Goal: Download file/media

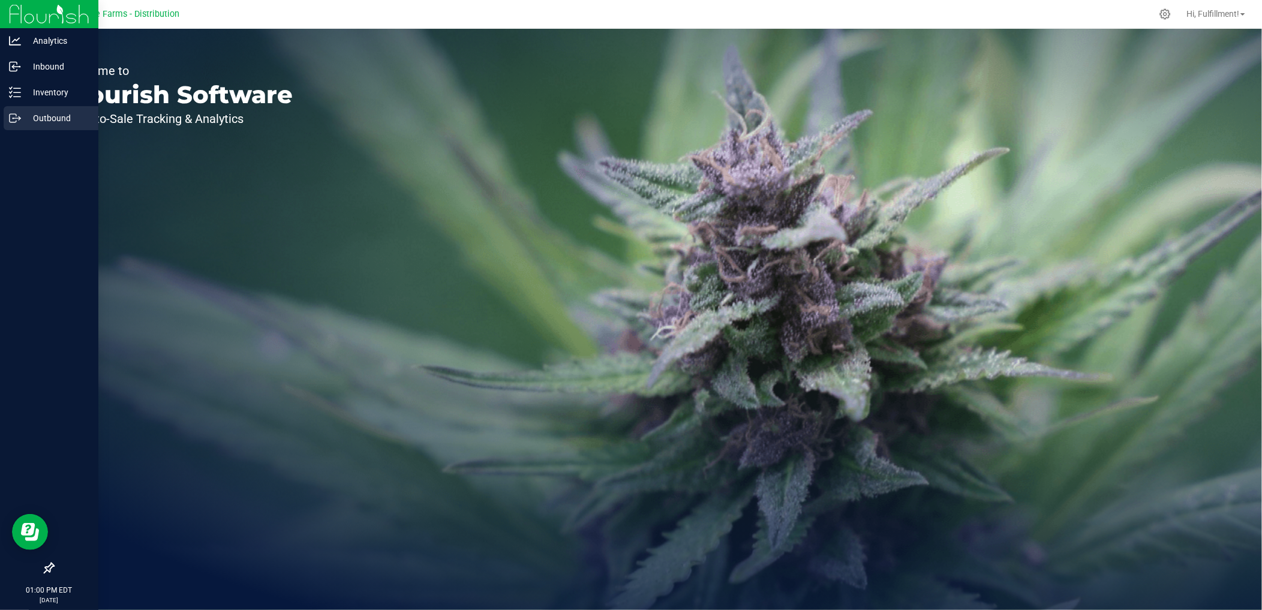
click at [42, 118] on p "Outbound" at bounding box center [57, 118] width 72 height 14
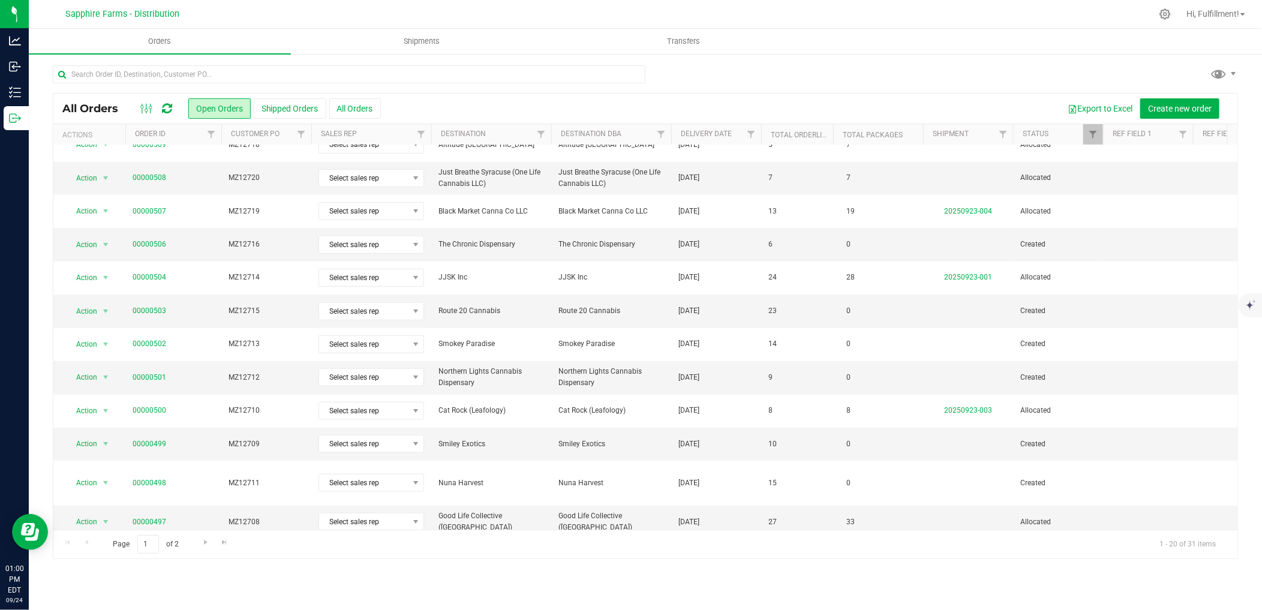
scroll to position [290, 0]
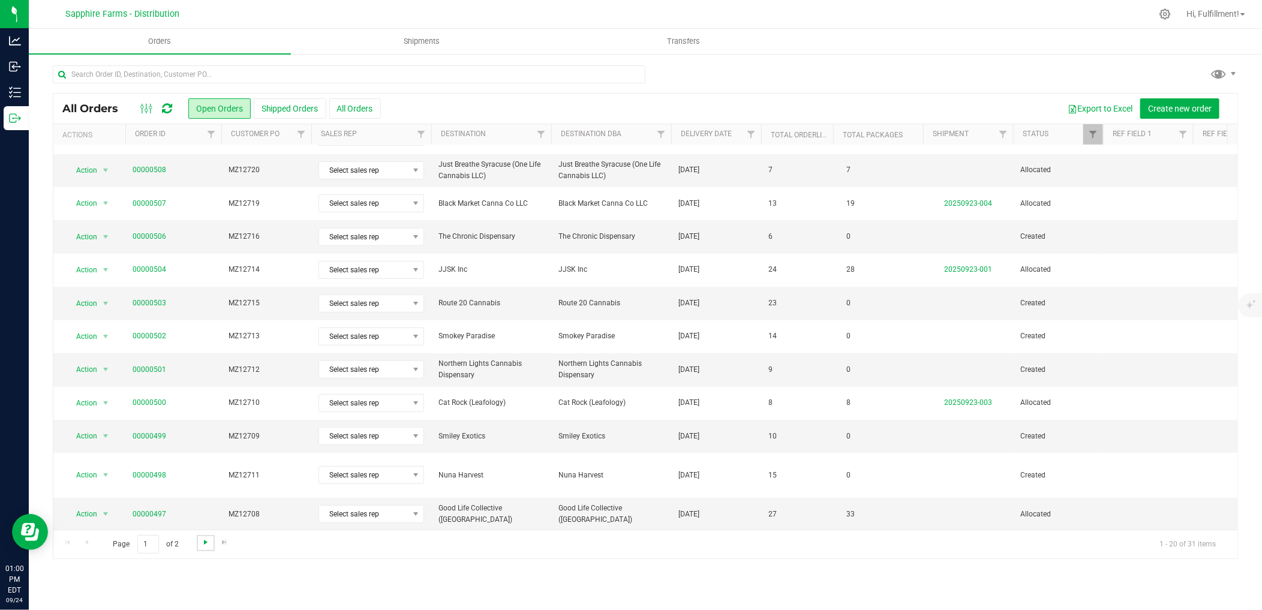
click at [203, 542] on span "Go to the next page" at bounding box center [206, 542] width 10 height 10
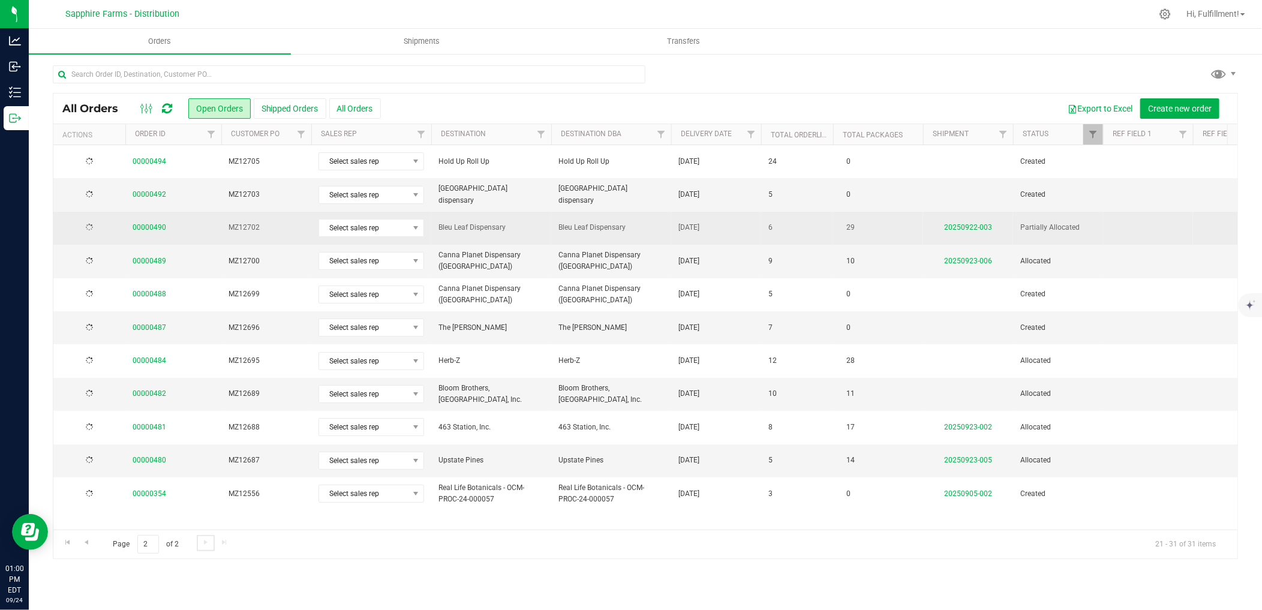
scroll to position [0, 0]
click at [143, 224] on link "00000490" at bounding box center [150, 227] width 34 height 11
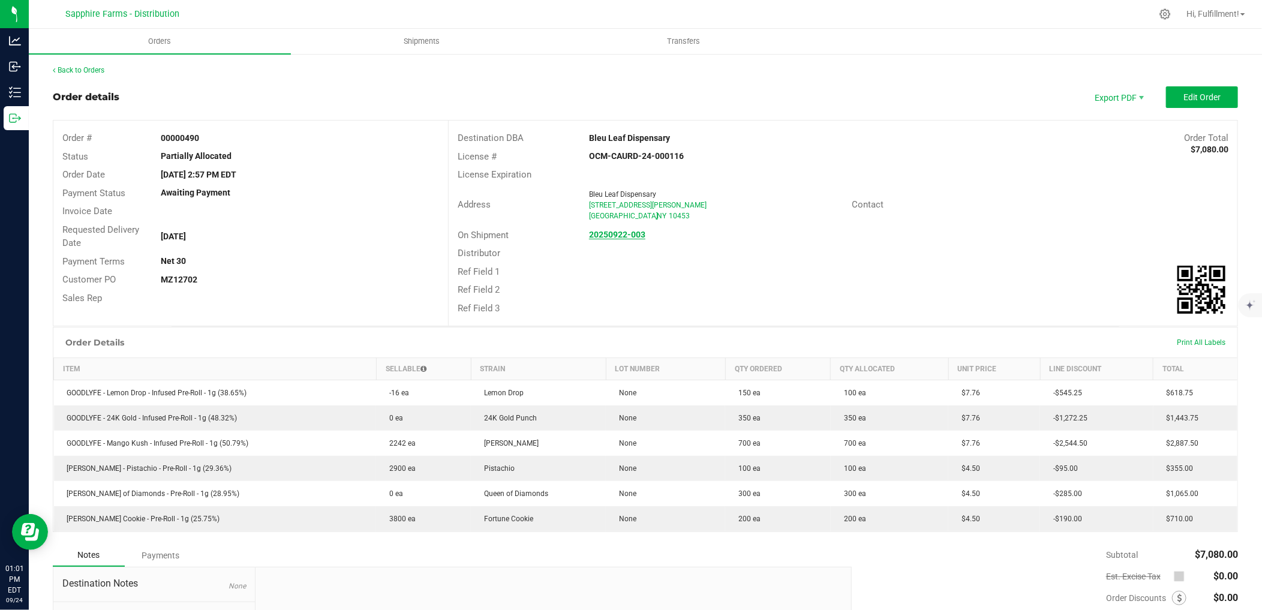
click at [631, 238] on strong "20250922-003" at bounding box center [617, 235] width 56 height 10
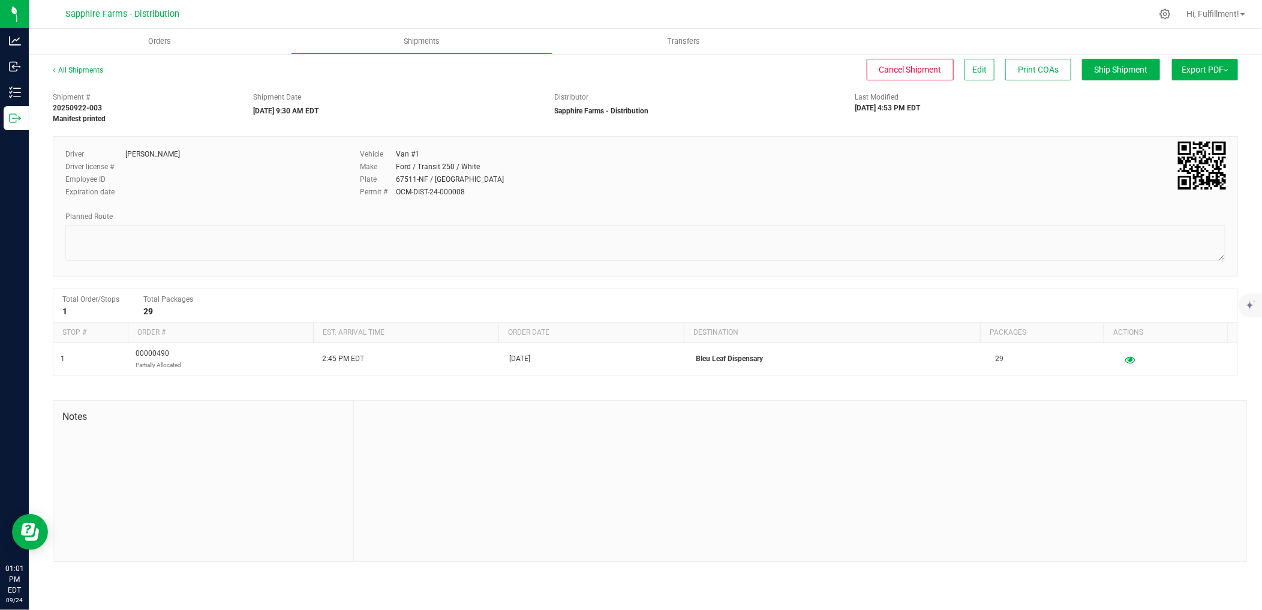
click at [1221, 70] on span "Export PDF" at bounding box center [1205, 70] width 47 height 10
click at [1203, 90] on li "Manifest by Package ID" at bounding box center [1201, 96] width 121 height 18
click at [174, 40] on span "Orders" at bounding box center [167, 41] width 55 height 11
